Goal: Task Accomplishment & Management: Manage account settings

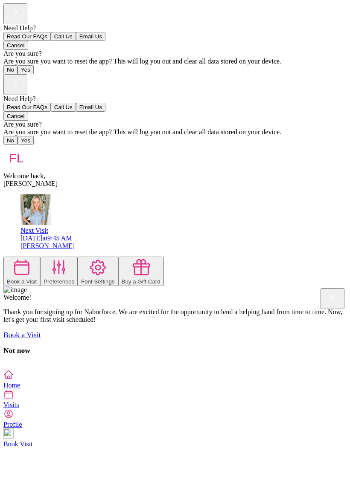
click at [61, 242] on div "[PERSON_NAME]" at bounding box center [183, 246] width 326 height 8
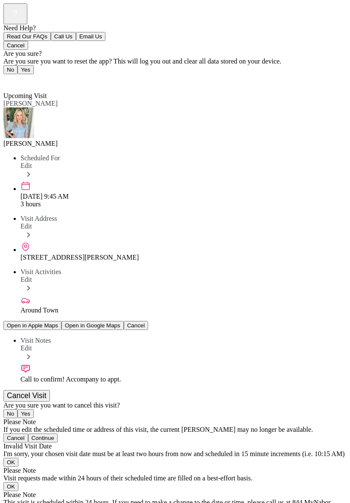
click at [26, 337] on span "Visit Notes" at bounding box center [35, 340] width 30 height 7
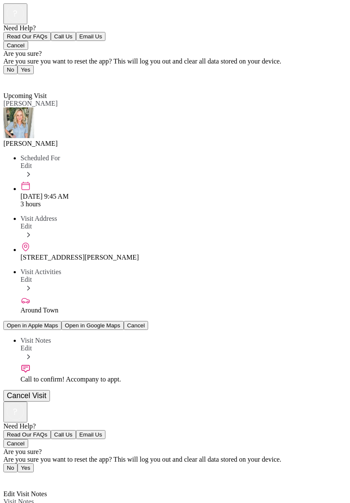
click at [299, 402] on div at bounding box center [174, 402] width 343 height 0
click at [249, 402] on div at bounding box center [174, 402] width 343 height 0
click at [132, 402] on div at bounding box center [174, 402] width 343 height 0
click at [9, 472] on icon at bounding box center [5, 476] width 5 height 9
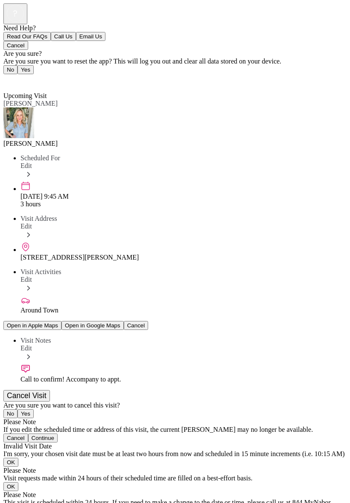
click at [33, 376] on div "Call to confirm! Accompany to appt." at bounding box center [183, 380] width 326 height 8
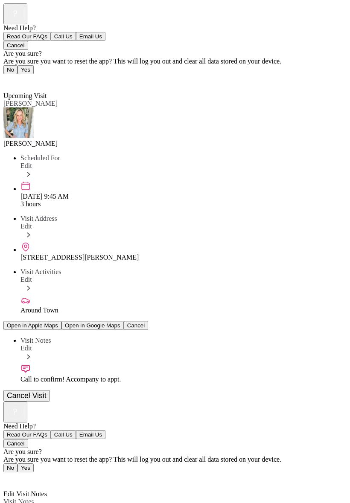
click at [326, 402] on div at bounding box center [174, 402] width 343 height 0
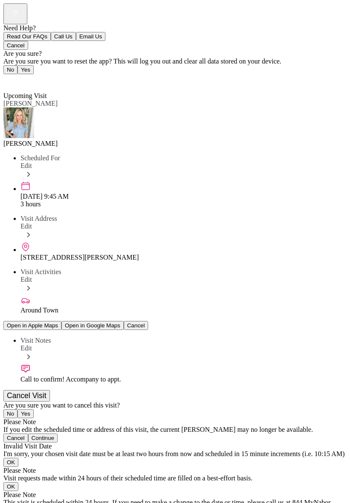
click at [32, 345] on span "Edit" at bounding box center [26, 348] width 12 height 7
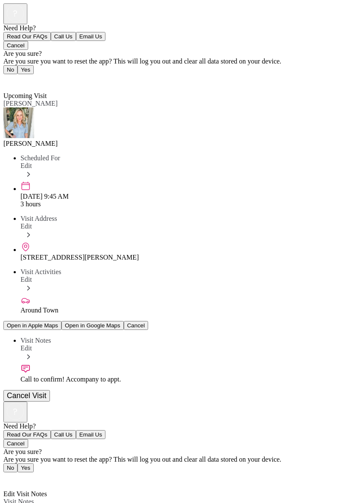
click at [307, 402] on div "**********" at bounding box center [174, 499] width 343 height 194
click at [332, 402] on div at bounding box center [174, 402] width 343 height 0
click at [51, 472] on div "Back" at bounding box center [174, 477] width 343 height 10
click at [9, 472] on icon at bounding box center [5, 476] width 5 height 9
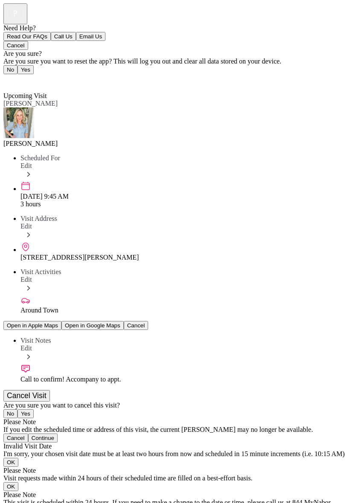
click at [20, 364] on icon at bounding box center [25, 369] width 10 height 10
